Goal: Transaction & Acquisition: Purchase product/service

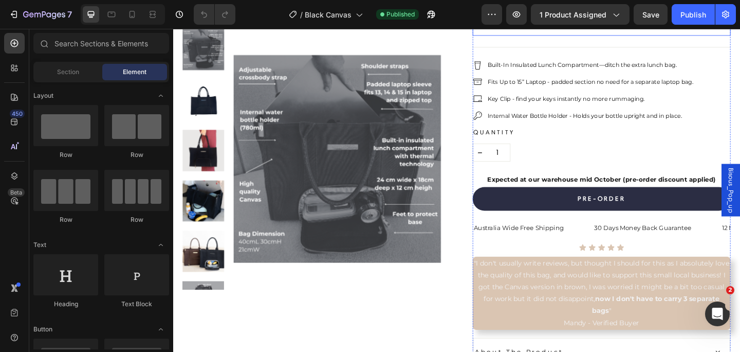
scroll to position [174, 0]
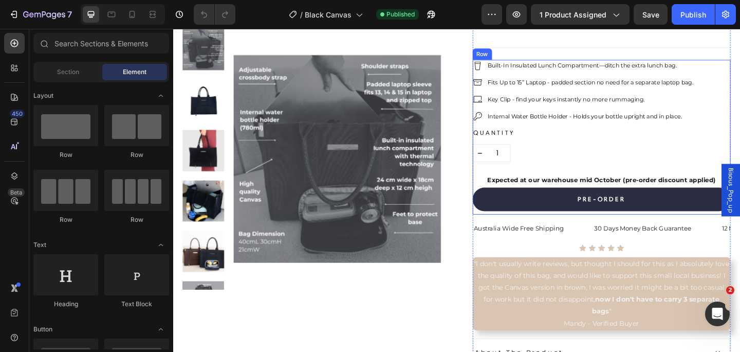
click at [675, 189] on strong "Expected at our warehouse mid October (pre-order discount applied)" at bounding box center [639, 193] width 248 height 8
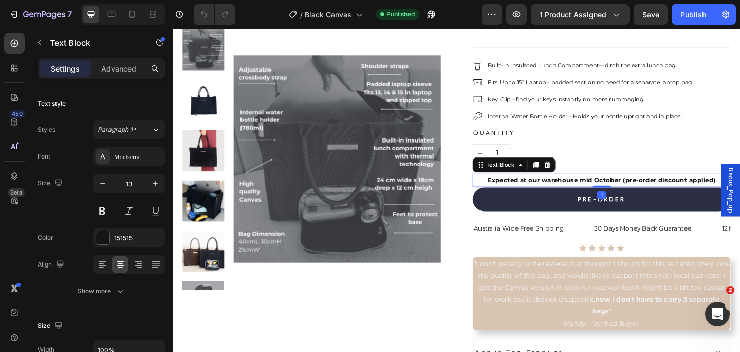
click at [729, 193] on strong "Expected at our warehouse mid October (pre-order discount applied)" at bounding box center [639, 193] width 248 height 8
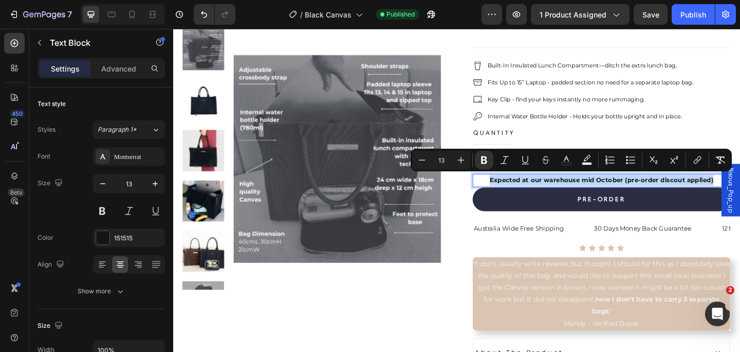
drag, startPoint x: 762, startPoint y: 189, endPoint x: 518, endPoint y: 190, distance: 244.7
click at [518, 190] on p "Expected at our warehouse mid October (pre-order discout applied)" at bounding box center [639, 194] width 279 height 12
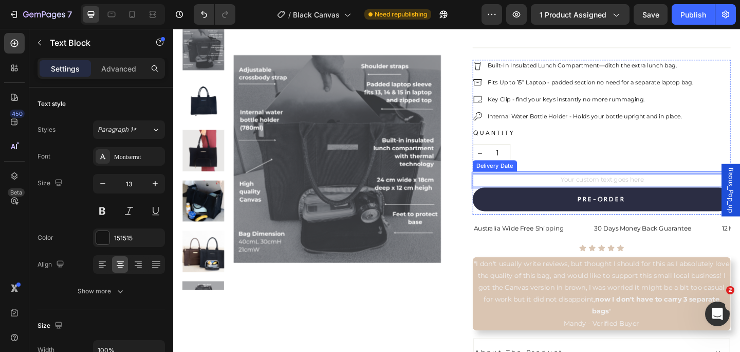
click at [591, 173] on div "Built-In Insulated Lunch Compartment—ditch the extra lunch bag. Fits Up to 15” …" at bounding box center [639, 147] width 281 height 168
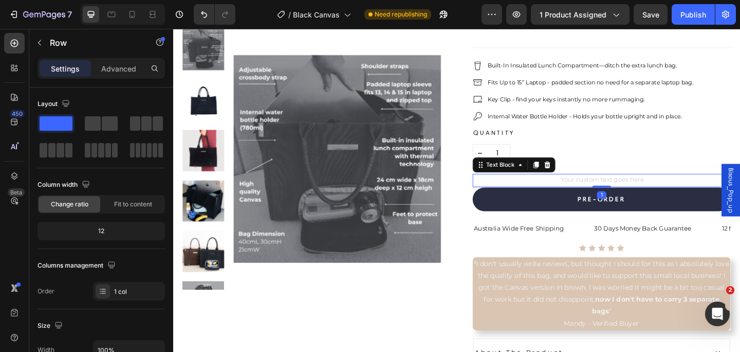
click at [588, 187] on div "Rich Text Editor. Editing area: main" at bounding box center [639, 194] width 281 height 14
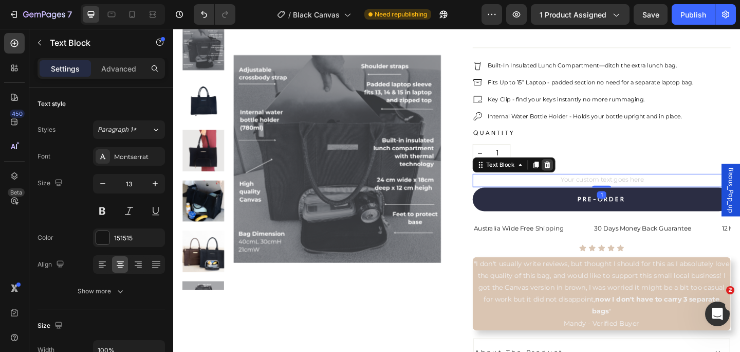
click at [576, 174] on icon at bounding box center [580, 177] width 8 height 8
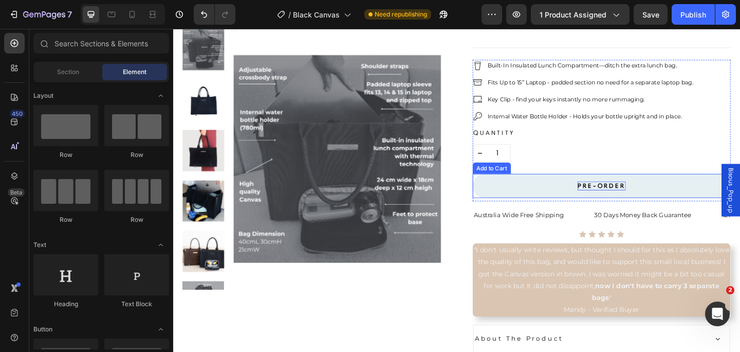
click at [614, 195] on div "PRE-ORDER" at bounding box center [639, 200] width 52 height 10
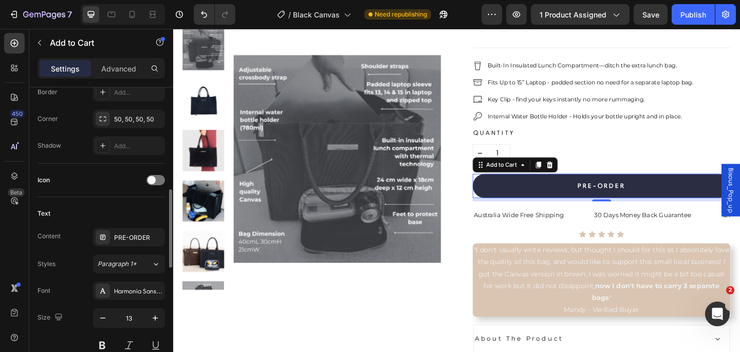
scroll to position [365, 0]
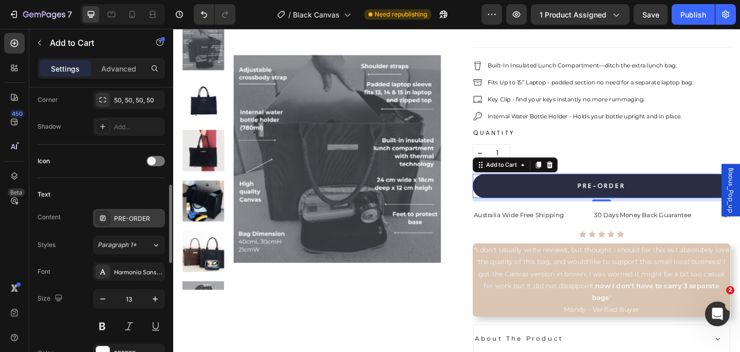
click at [144, 217] on div "PRE-ORDER" at bounding box center [138, 218] width 48 height 9
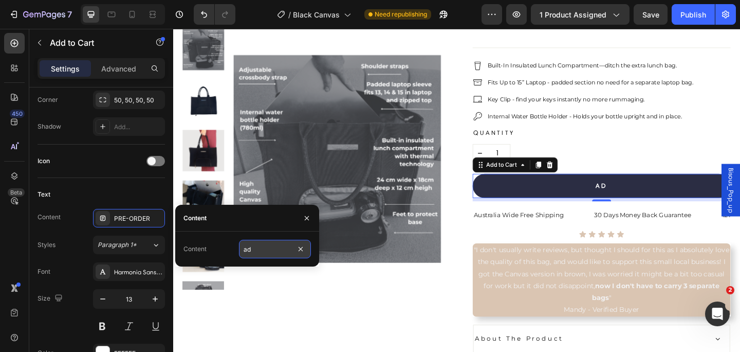
type input "a"
type input "ADD TO CART"
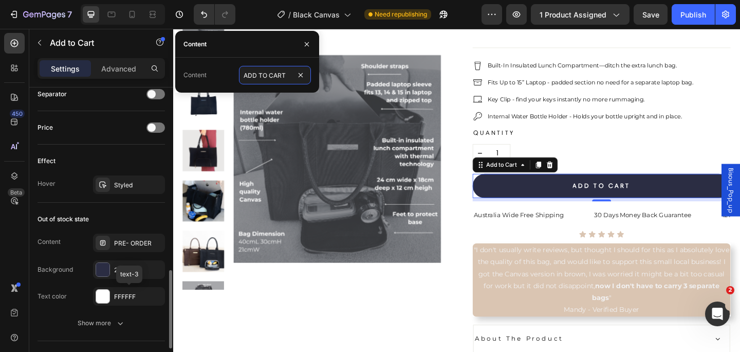
scroll to position [739, 0]
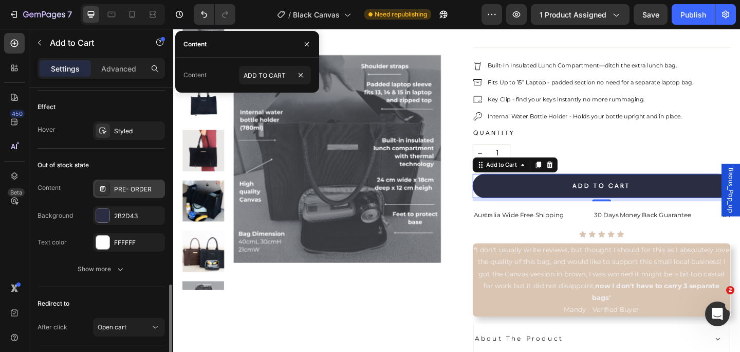
click at [140, 189] on div "PRE- ORDER" at bounding box center [138, 189] width 48 height 9
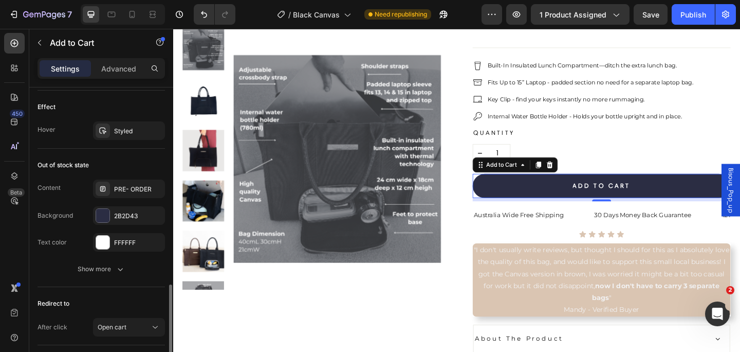
click at [152, 292] on div "Redirect to After click Open cart" at bounding box center [102, 316] width 128 height 58
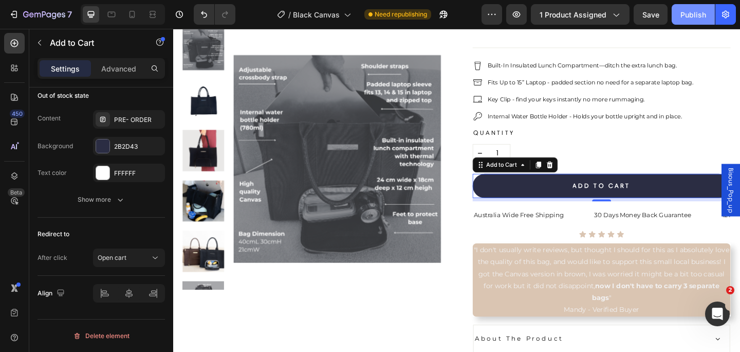
click at [686, 17] on div "Publish" at bounding box center [694, 14] width 26 height 11
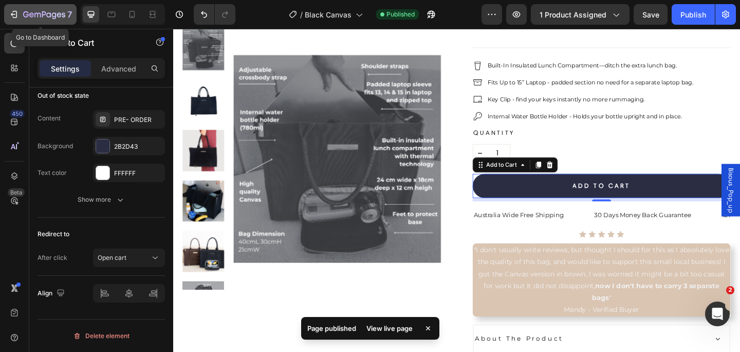
click at [19, 16] on icon "button" at bounding box center [14, 14] width 10 height 10
